Goal: Information Seeking & Learning: Learn about a topic

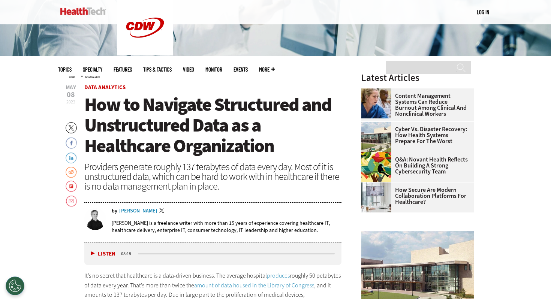
click at [272, 215] on div "Brian Eastwood is a freelance writer with more than 15 years of experience cove…" at bounding box center [227, 226] width 230 height 25
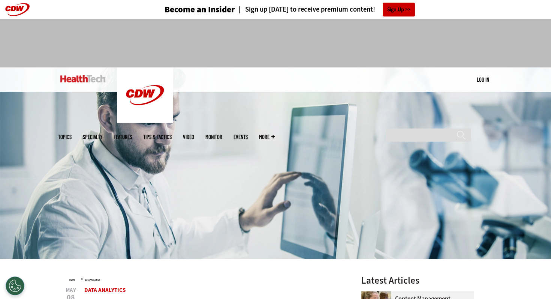
click at [89, 78] on img at bounding box center [82, 78] width 45 height 7
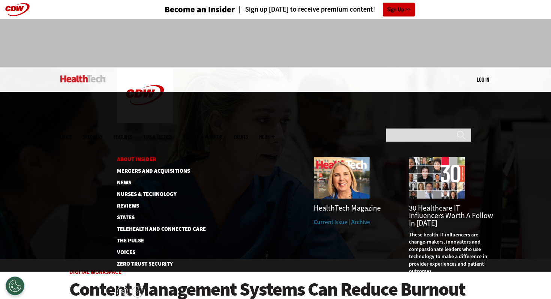
click at [133, 157] on link "About Insider" at bounding box center [155, 160] width 77 height 6
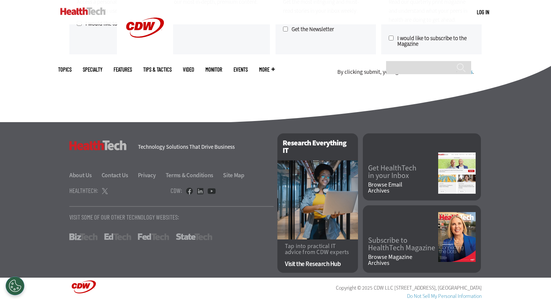
scroll to position [690, 0]
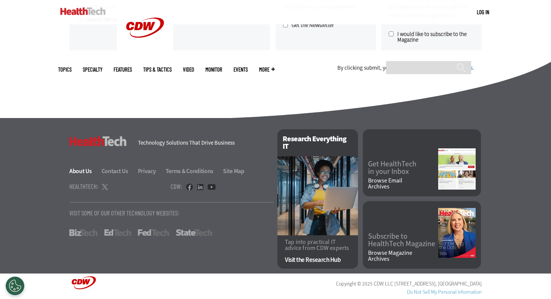
click at [85, 174] on link "About Us" at bounding box center [84, 171] width 31 height 8
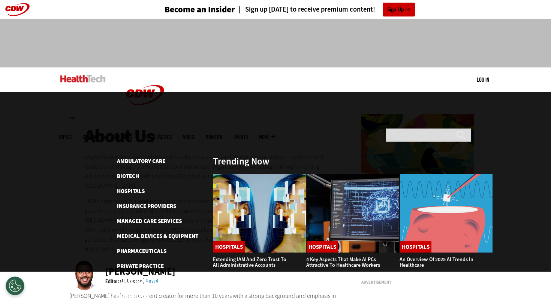
click at [102, 134] on span "Specialty" at bounding box center [92, 137] width 19 height 6
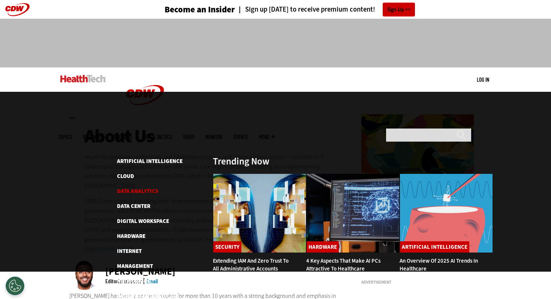
click at [131, 187] on link "Data Analytics" at bounding box center [137, 190] width 41 height 7
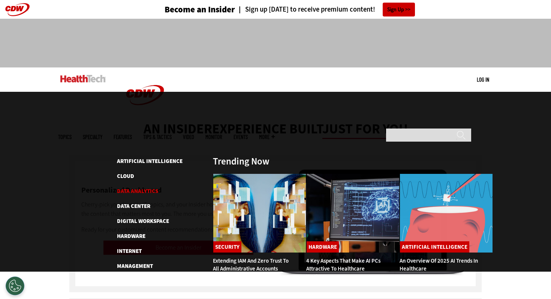
click at [134, 187] on link "Data Analytics" at bounding box center [137, 190] width 41 height 7
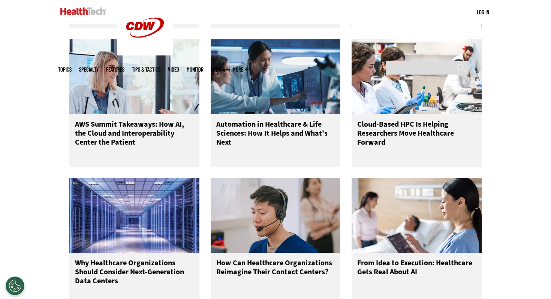
scroll to position [936, 0]
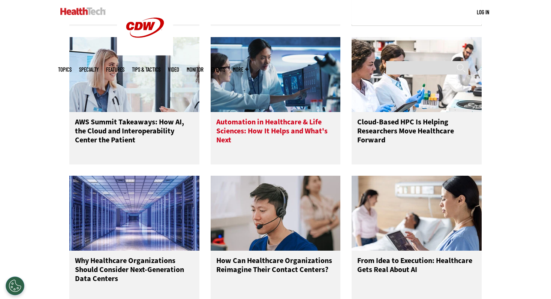
click at [246, 121] on div "Automation in Healthcare & Life Sciences: How It Helps and What's Next" at bounding box center [276, 138] width 130 height 52
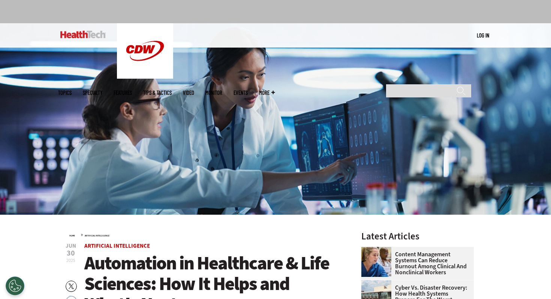
scroll to position [124, 0]
